Goal: Use online tool/utility: Use online tool/utility

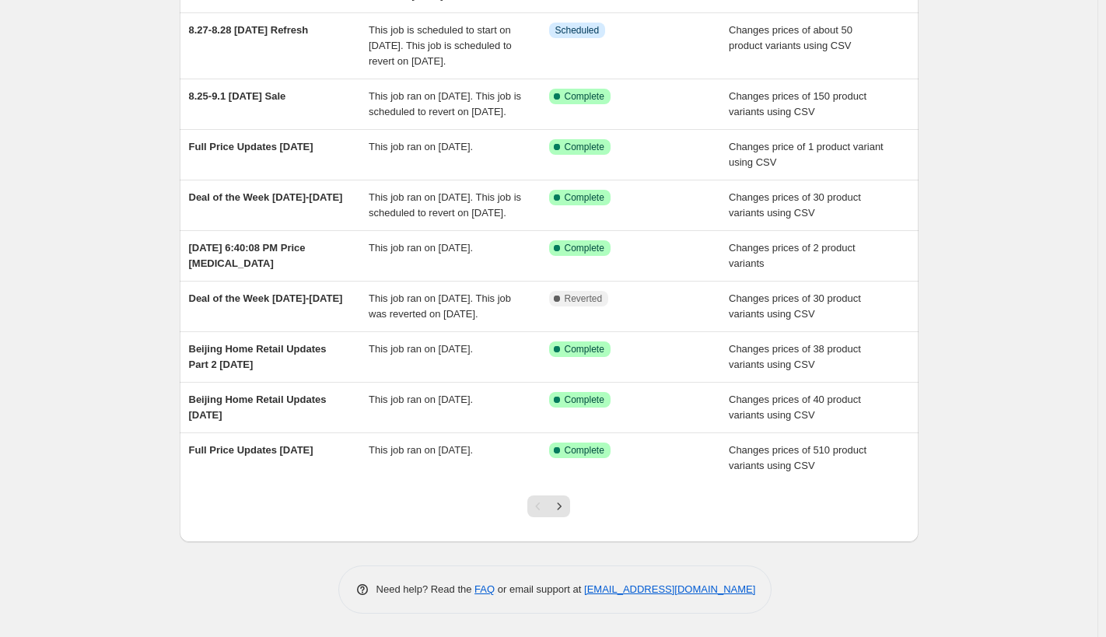
scroll to position [273, 0]
click at [563, 508] on icon "Next" at bounding box center [560, 507] width 16 height 16
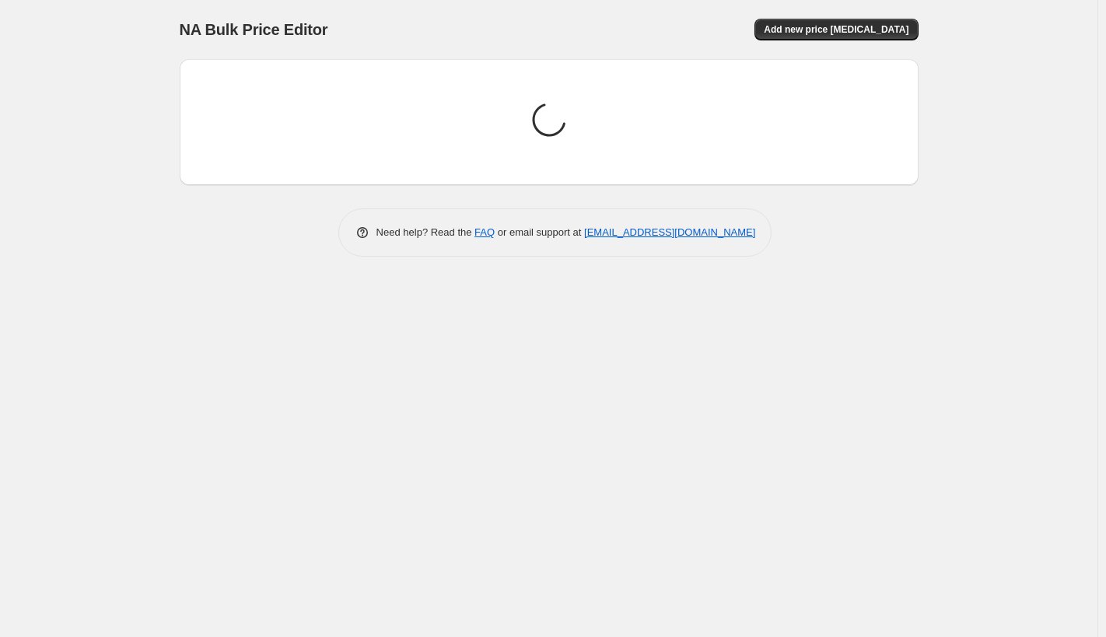
scroll to position [0, 0]
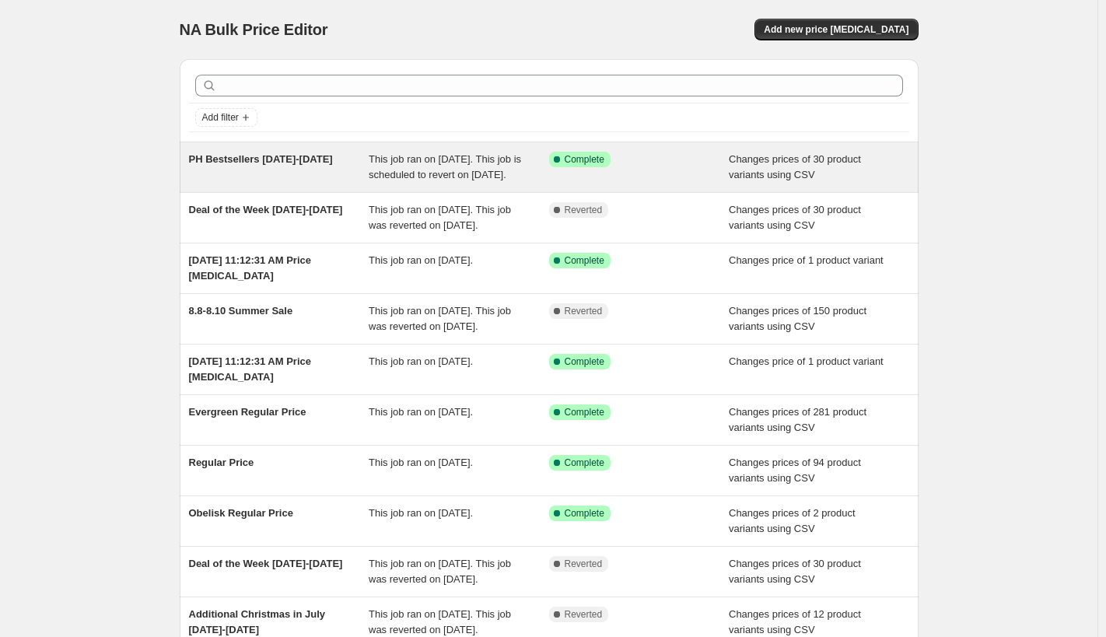
click at [459, 179] on span "This job ran on [DATE]. This job is scheduled to revert on [DATE]." at bounding box center [445, 166] width 152 height 27
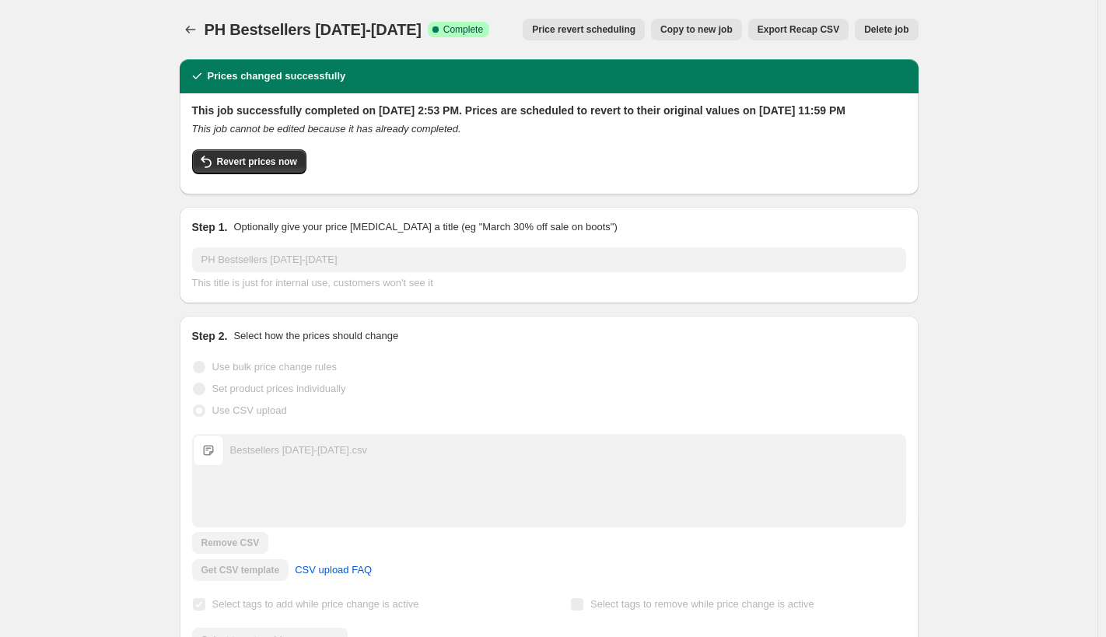
click at [694, 26] on span "Copy to new job" at bounding box center [697, 29] width 72 height 12
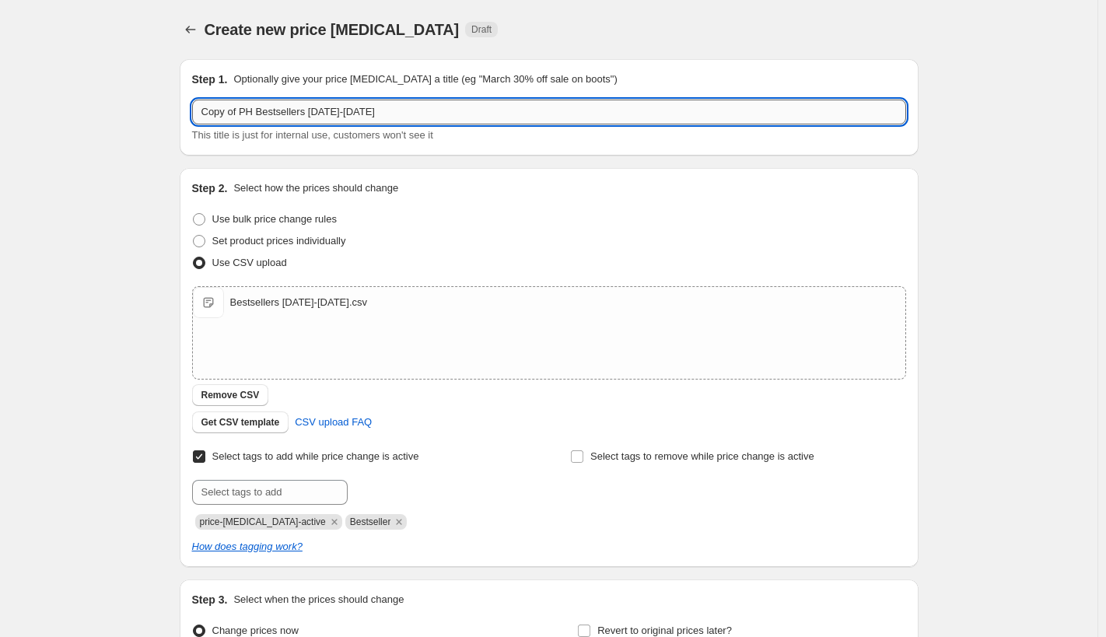
click at [243, 112] on input "Copy of PH Bestsellers [DATE]-[DATE]" at bounding box center [549, 112] width 714 height 25
click at [274, 117] on input "PH Bestsellers [DATE]-[DATE]" at bounding box center [549, 112] width 714 height 25
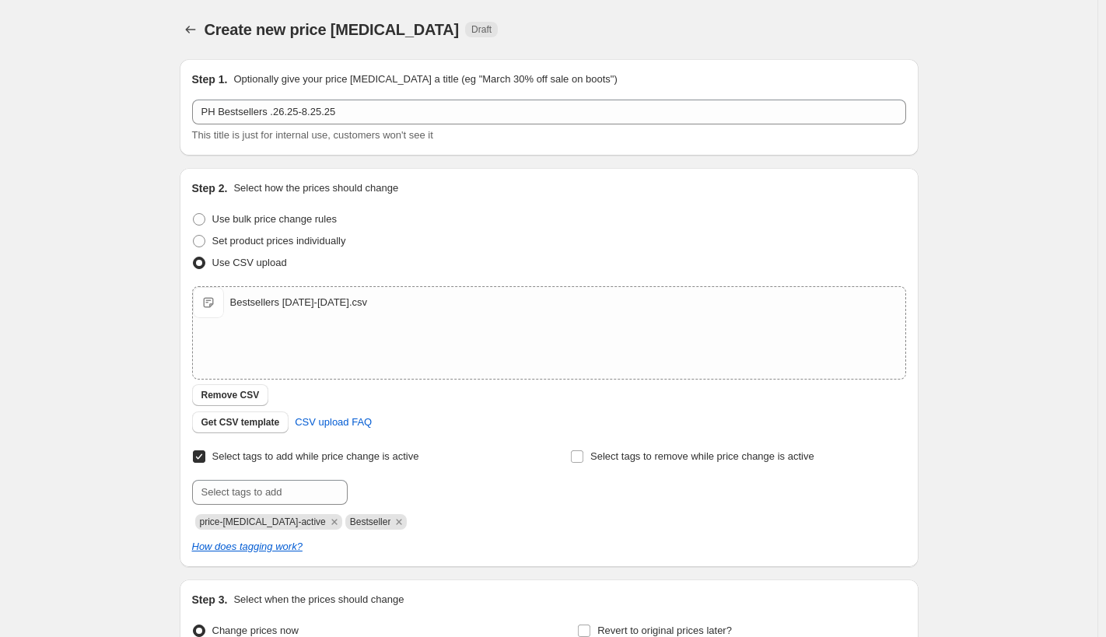
click at [290, 125] on div "PH Bestsellers .26.25-8.25.25 This title is just for internal use, customers wo…" at bounding box center [549, 122] width 714 height 44
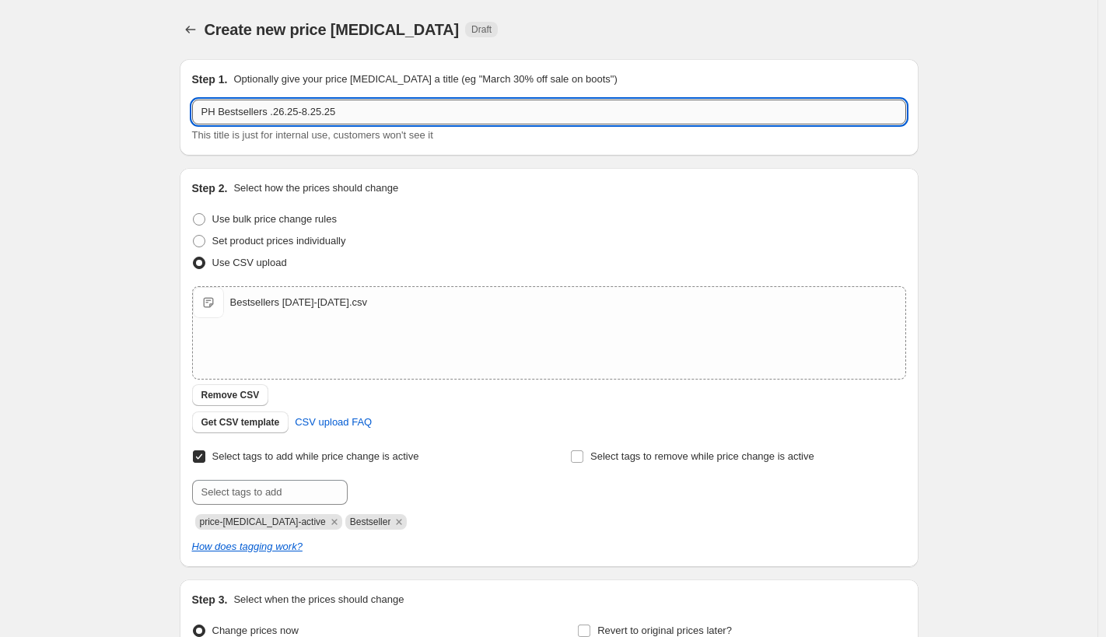
click at [305, 114] on input "PH Bestsellers .26.25-8.25.25" at bounding box center [549, 112] width 714 height 25
type input "PH Bestsellers .26.25-9.25.25"
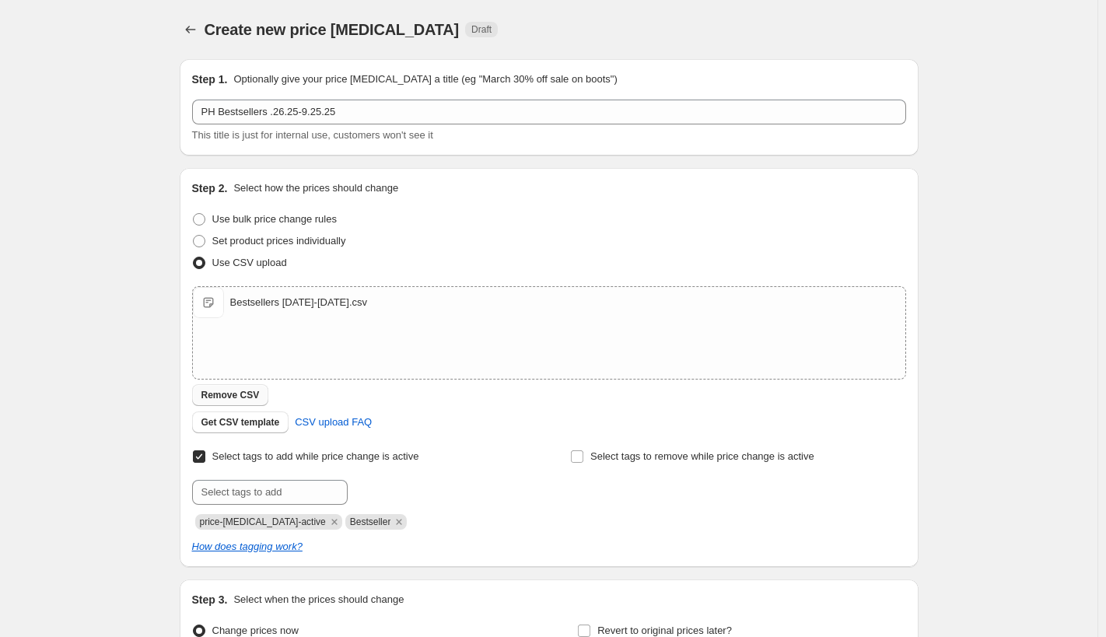
click at [247, 398] on span "Remove CSV" at bounding box center [231, 395] width 58 height 12
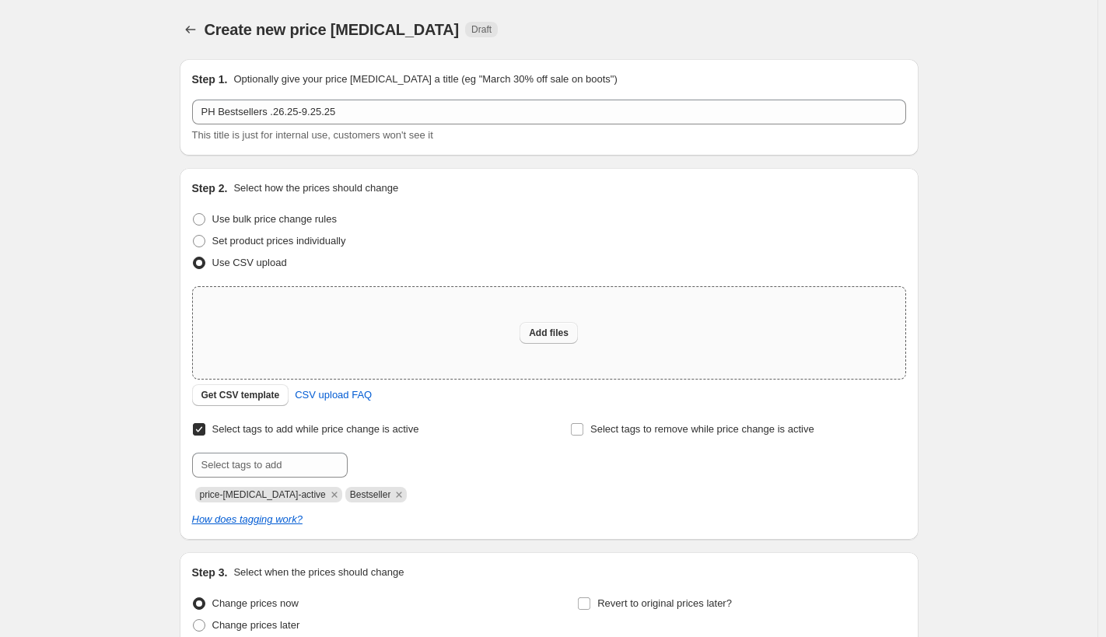
click at [549, 331] on span "Add files" at bounding box center [549, 333] width 40 height 12
type input "C:\fakepath\Bestsellers [DATE]-[DATE].csv"
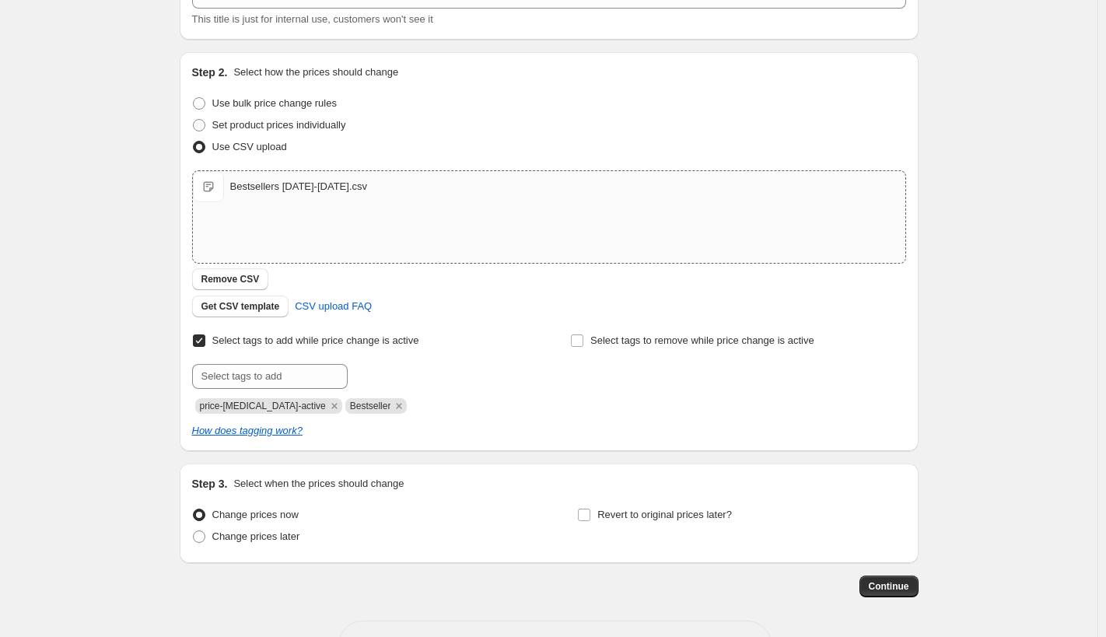
scroll to position [138, 0]
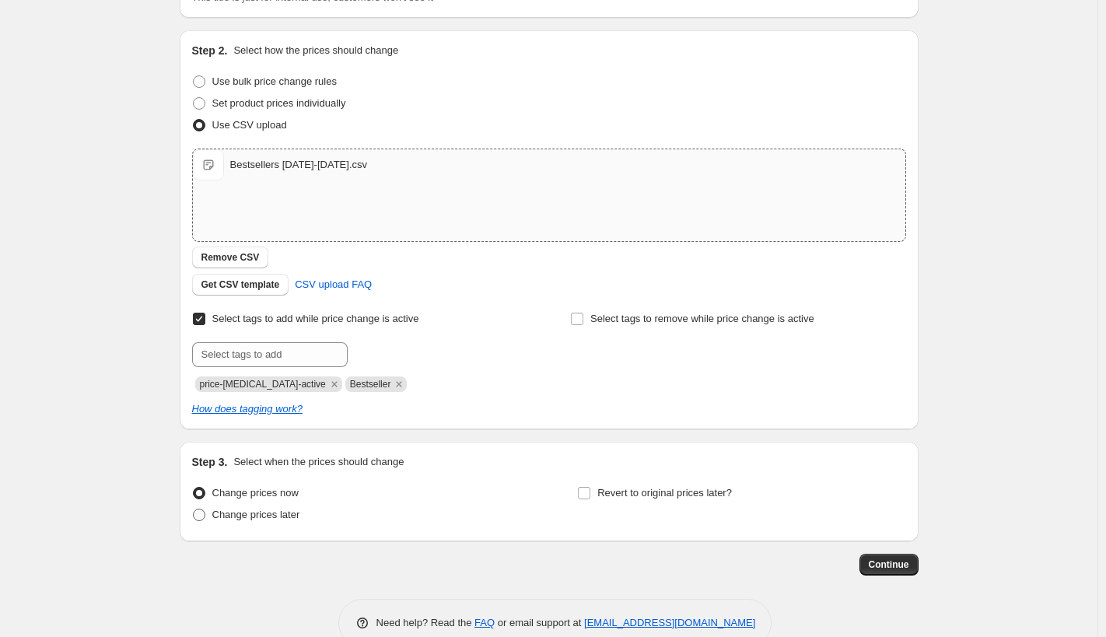
click at [200, 513] on span at bounding box center [199, 515] width 12 height 12
click at [194, 510] on input "Change prices later" at bounding box center [193, 509] width 1 height 1
radio input "true"
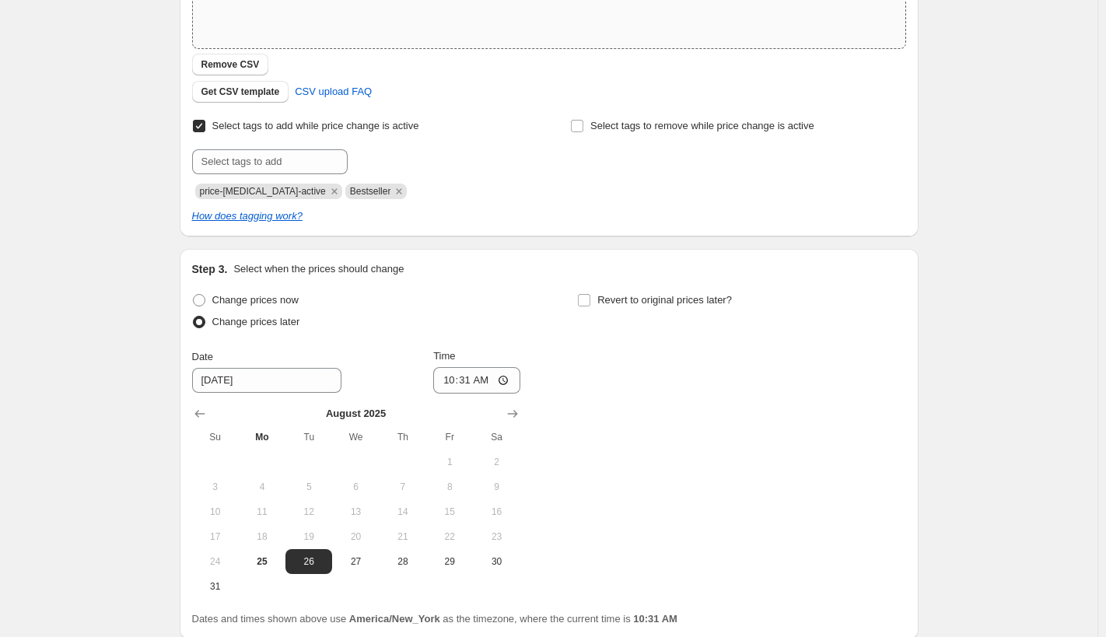
scroll to position [349, 0]
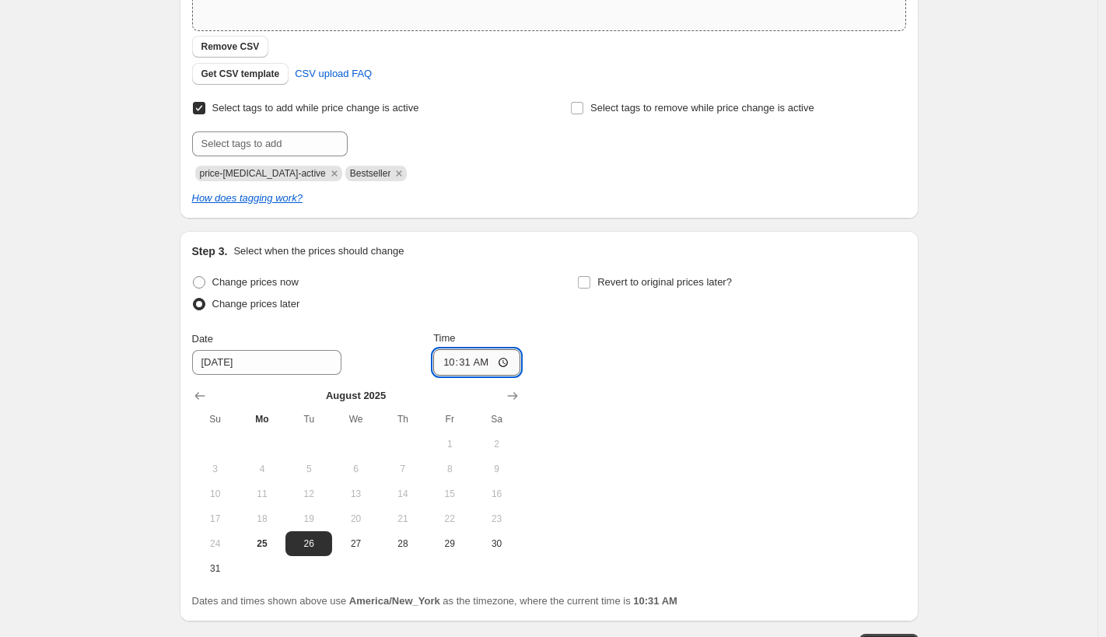
click at [509, 359] on input "10:31" at bounding box center [476, 362] width 87 height 26
type input "00:00"
click at [694, 385] on div "Change prices now Change prices later Date [DATE] Time 00:00 [DATE] Su Mo Tu We…" at bounding box center [549, 427] width 714 height 310
click at [591, 282] on input "Revert to original prices later?" at bounding box center [584, 282] width 12 height 12
checkbox input "true"
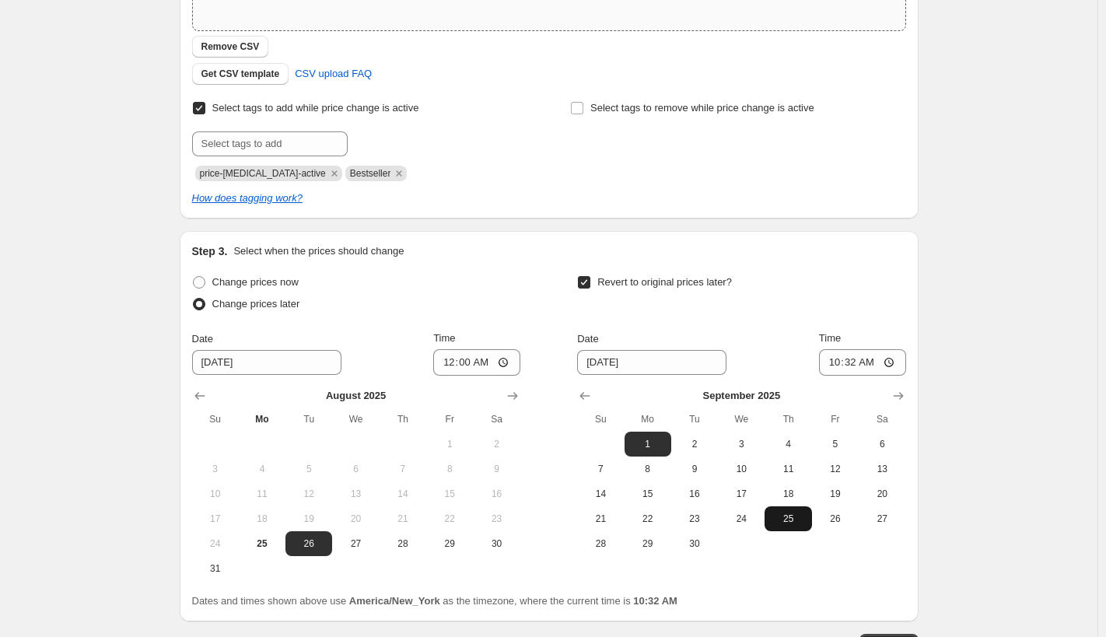
click at [787, 517] on span "25" at bounding box center [788, 519] width 34 height 12
type input "[DATE]"
click at [897, 359] on input "10:32" at bounding box center [862, 362] width 87 height 26
type input "23:59"
click at [792, 265] on div "Step 3. Select when the prices should change Change prices now Change prices la…" at bounding box center [549, 427] width 714 height 366
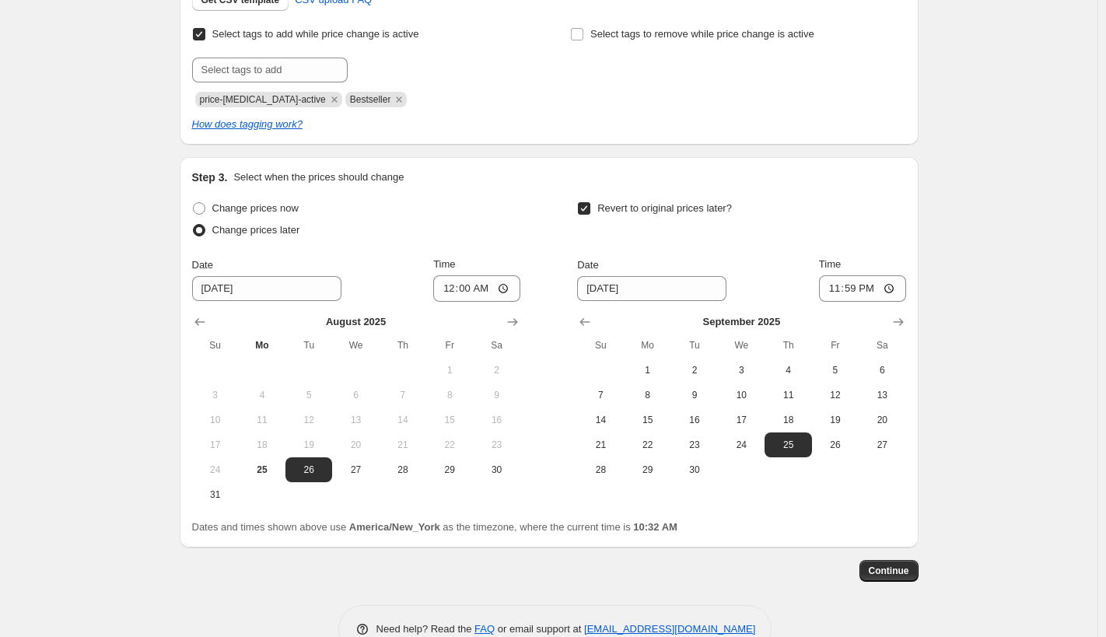
scroll to position [447, 0]
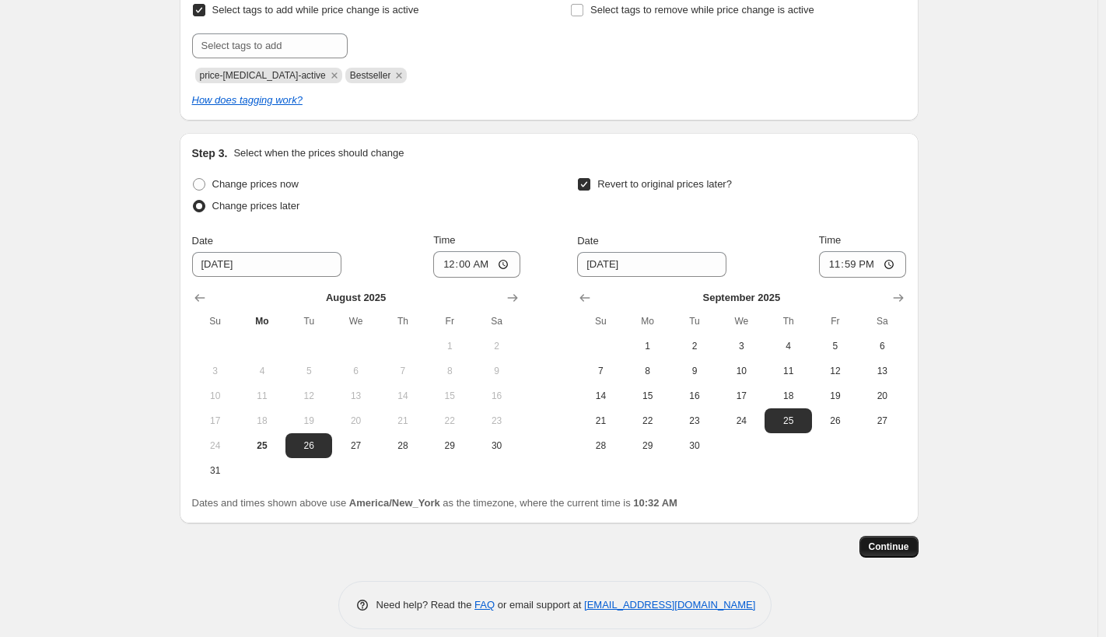
click at [886, 552] on span "Continue" at bounding box center [889, 547] width 40 height 12
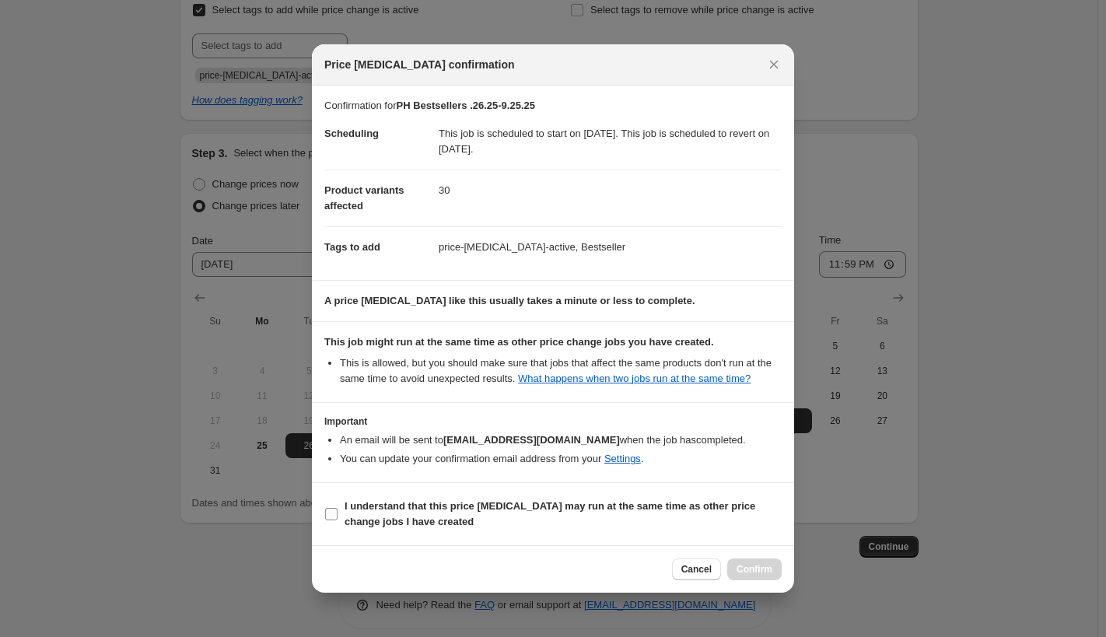
click at [331, 511] on input "I understand that this price [MEDICAL_DATA] may run at the same time as other p…" at bounding box center [331, 514] width 12 height 12
checkbox input "true"
click at [773, 63] on icon "Close" at bounding box center [774, 65] width 16 height 16
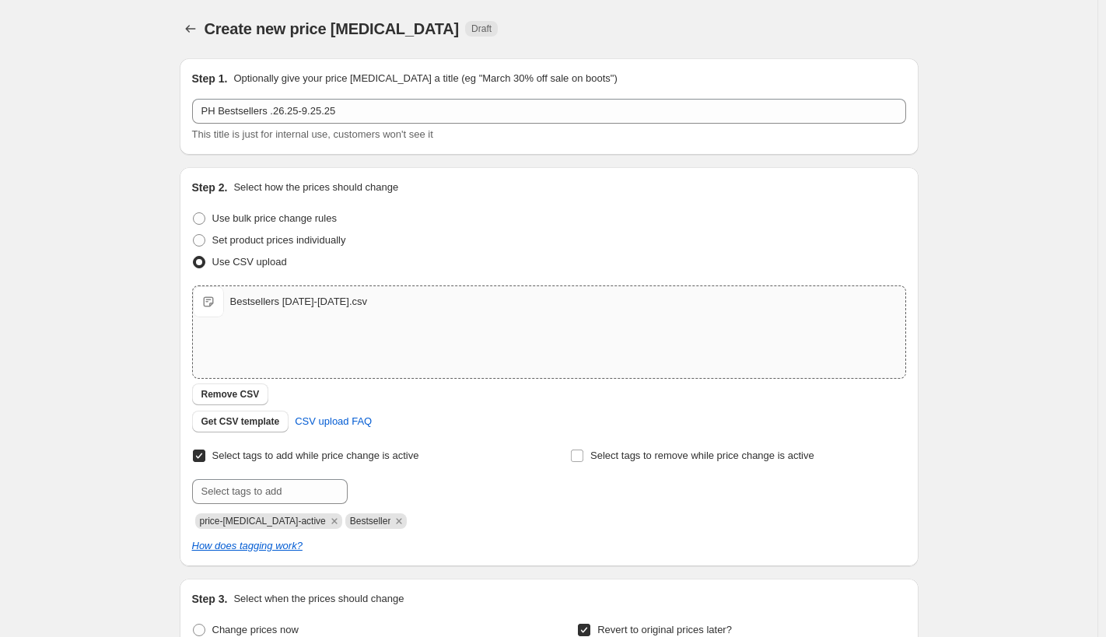
scroll to position [0, 0]
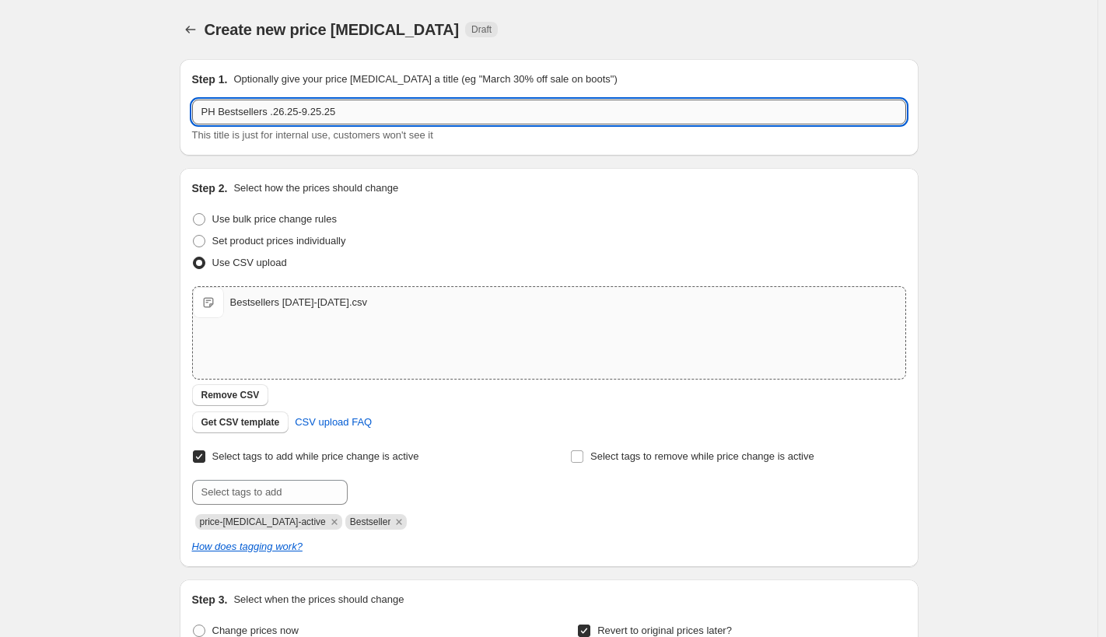
click at [269, 114] on input "PH Bestsellers .26.25-9.25.25" at bounding box center [549, 112] width 714 height 25
click at [300, 114] on input "PH Bestsellers [DATE]-[DATE]" at bounding box center [549, 112] width 714 height 25
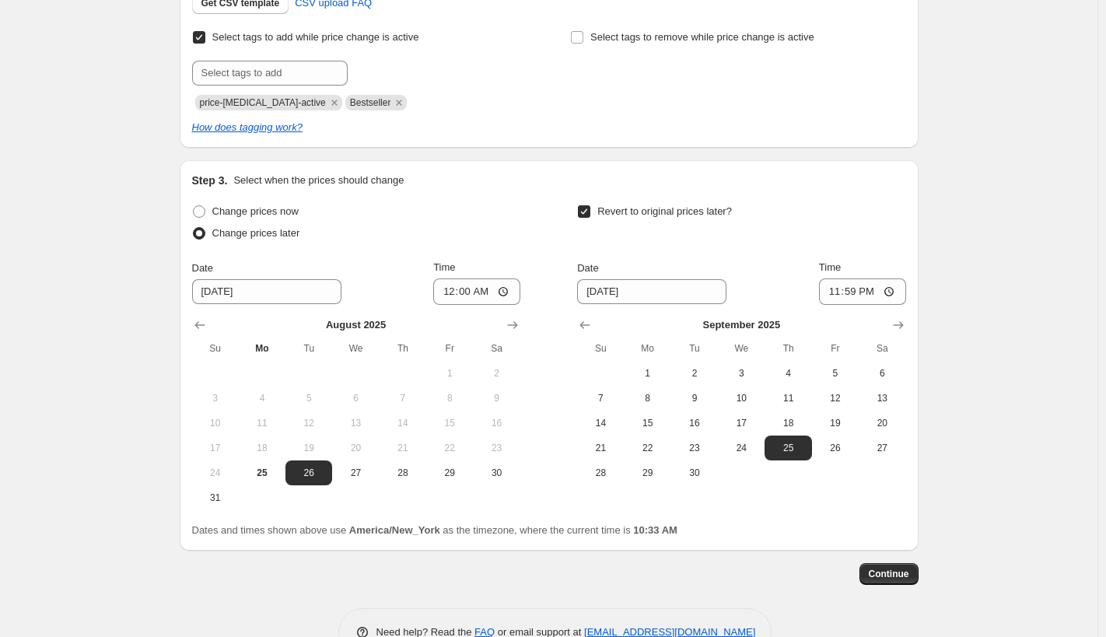
scroll to position [412, 0]
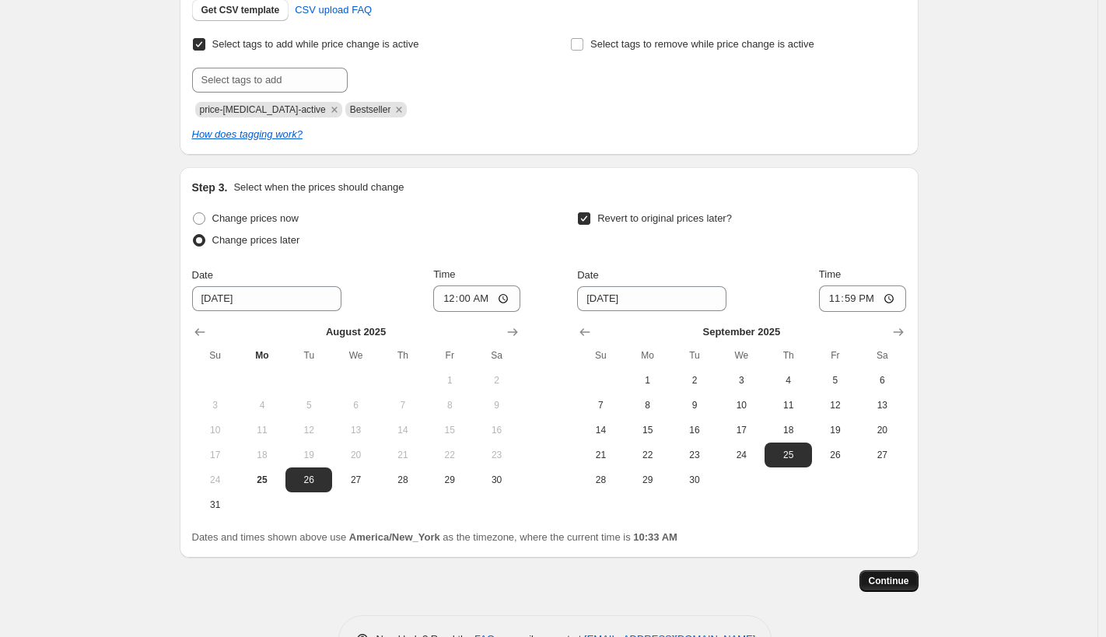
type input "PH Bestsellers [DATE]-[DATE]"
click at [892, 580] on span "Continue" at bounding box center [889, 581] width 40 height 12
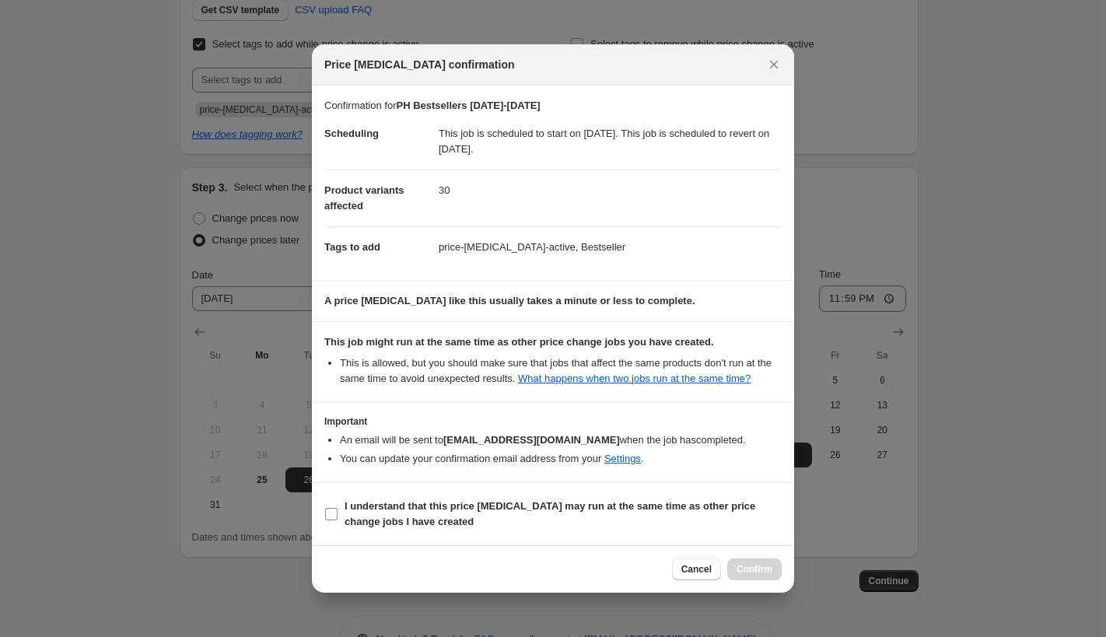
click at [331, 510] on input "I understand that this price [MEDICAL_DATA] may run at the same time as other p…" at bounding box center [331, 514] width 12 height 12
checkbox input "true"
click at [759, 568] on span "Confirm" at bounding box center [755, 569] width 36 height 12
